Goal: Find contact information: Find contact information

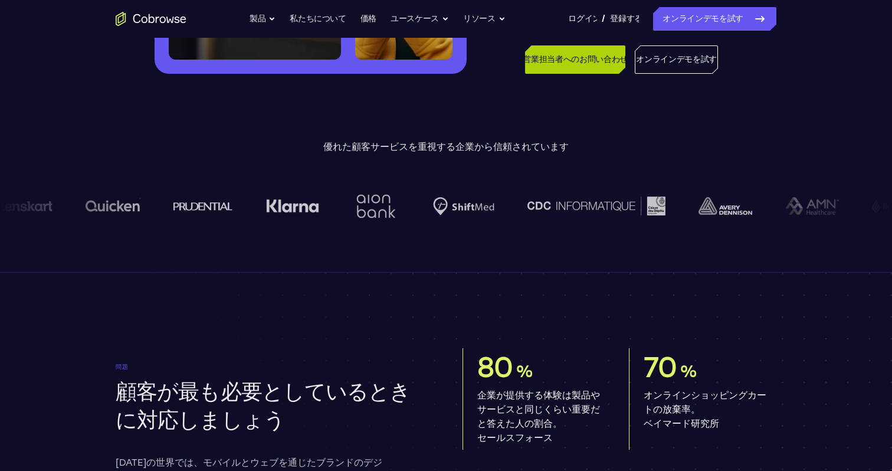
scroll to position [320, 0]
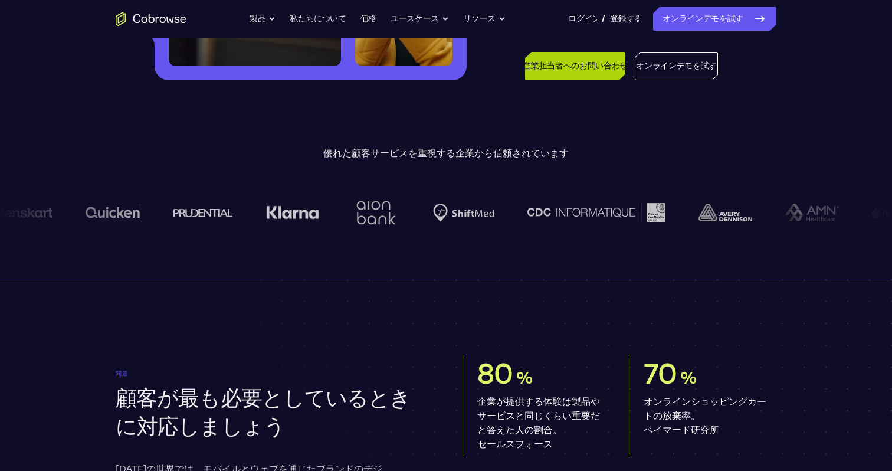
click at [599, 63] on font "営業担当者へのお問い合わせ" at bounding box center [574, 66] width 104 height 10
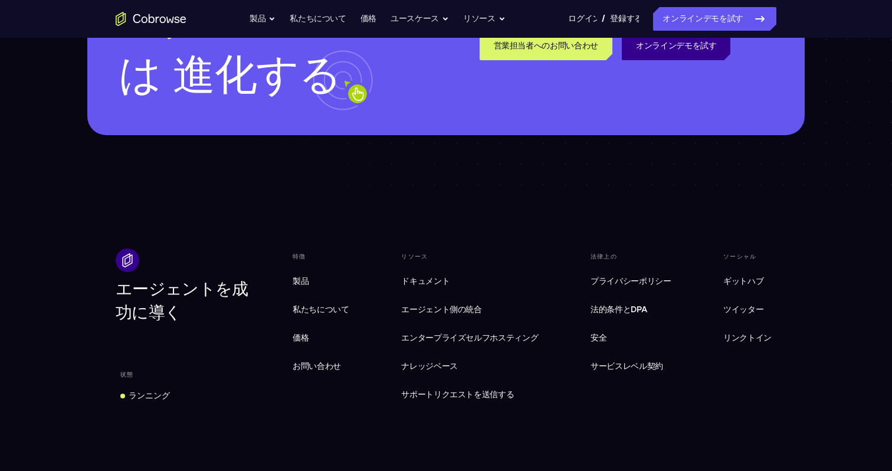
scroll to position [3420, 0]
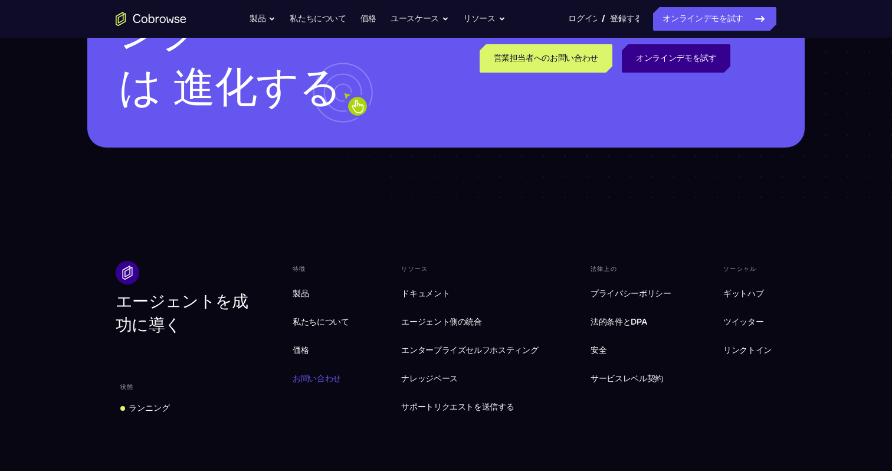
click at [303, 373] on font "お問い合わせ" at bounding box center [316, 378] width 48 height 10
click at [301, 373] on font "お問い合わせ" at bounding box center [316, 378] width 48 height 10
click at [466, 402] on font "サポートリクエストを送信する" at bounding box center [457, 407] width 113 height 10
click at [760, 345] on font "リンクトイン" at bounding box center [747, 350] width 48 height 10
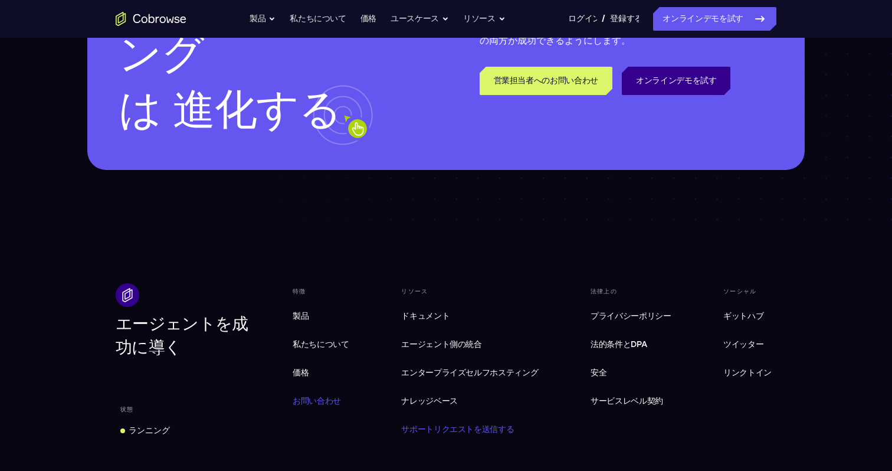
scroll to position [3559, 0]
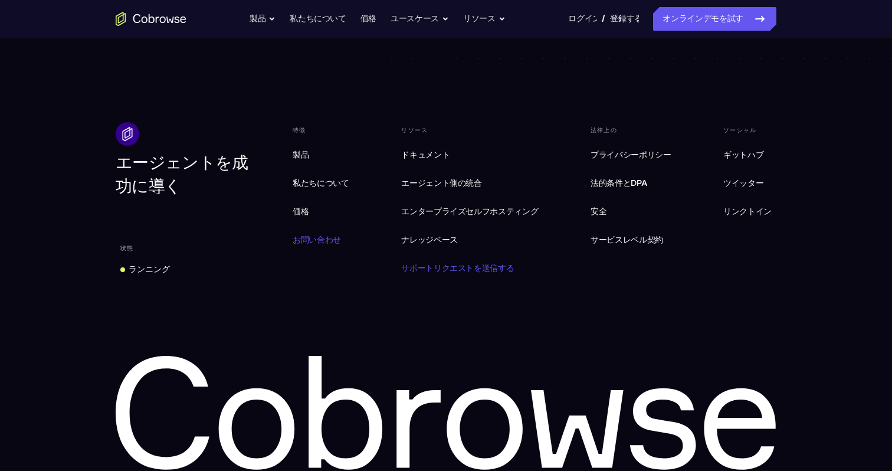
click at [299, 228] on link "お問い合わせ" at bounding box center [321, 240] width 66 height 24
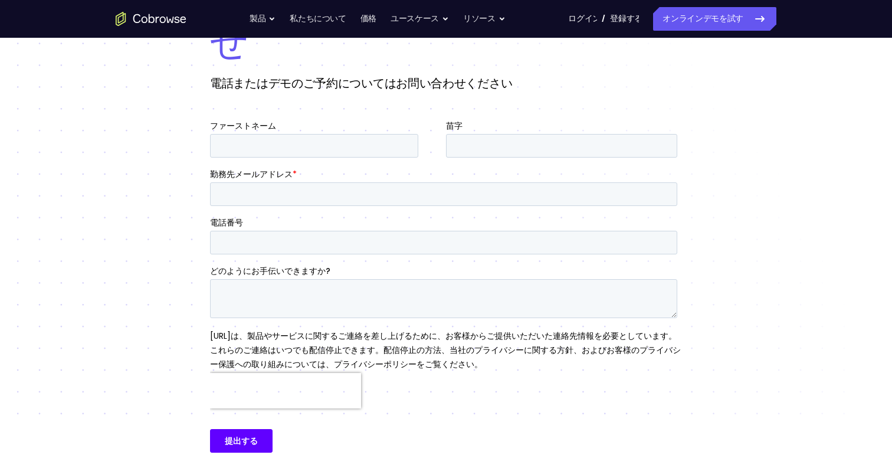
scroll to position [143, 0]
click at [107, 190] on div "営業担当者へのお問い合わせ 電話またはデモのご予約についてはお問い合わせください" at bounding box center [446, 220] width 892 height 653
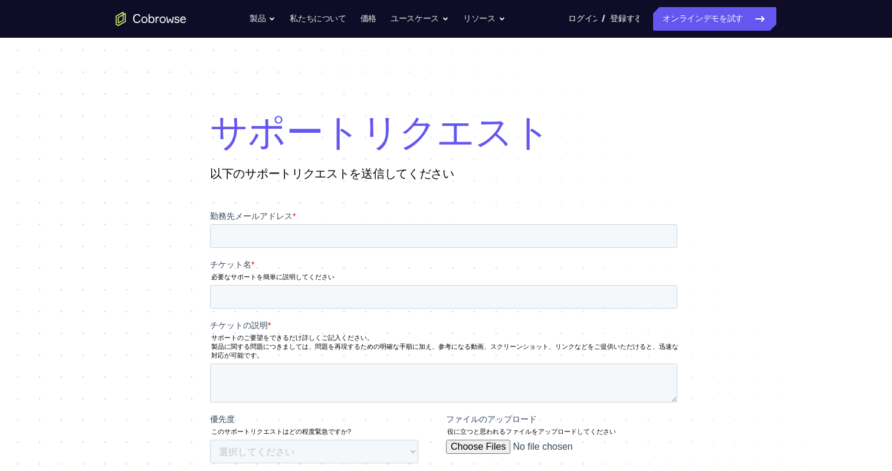
scroll to position [4, 0]
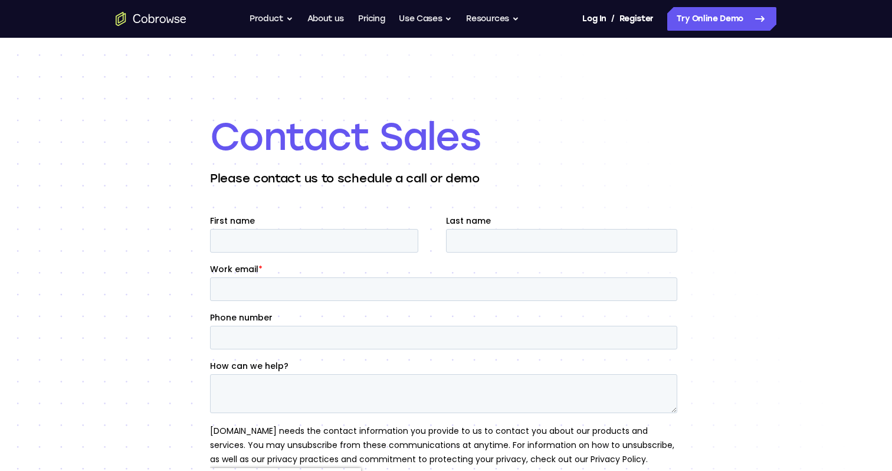
click at [561, 119] on h1 "Contact Sales" at bounding box center [446, 136] width 472 height 47
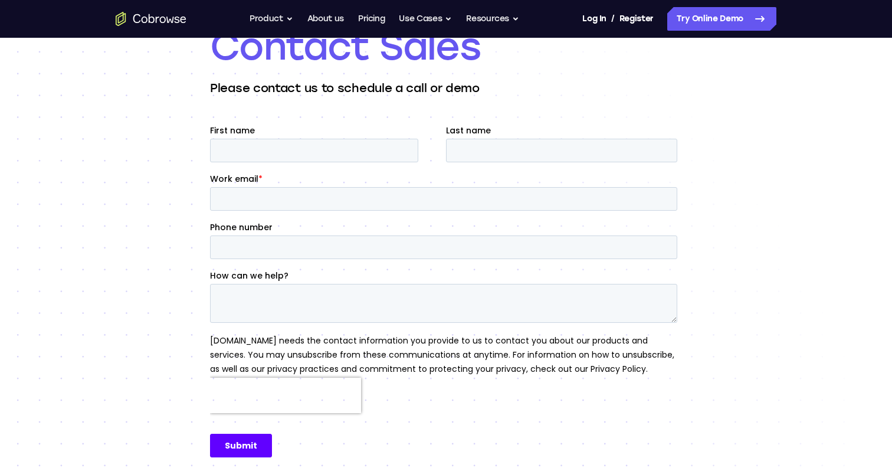
scroll to position [87, 0]
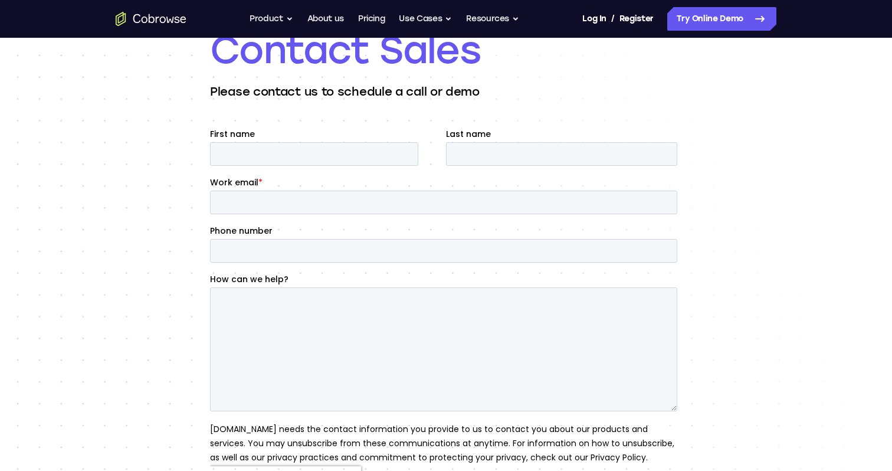
drag, startPoint x: 673, startPoint y: 321, endPoint x: 678, endPoint y: 406, distance: 85.0
click at [678, 406] on div "How can we help?" at bounding box center [446, 342] width 472 height 138
click at [768, 349] on div "Contact Sales Please contact us to schedule a call or demo" at bounding box center [446, 296] width 892 height 691
